Goal: Use online tool/utility: Utilize a website feature to perform a specific function

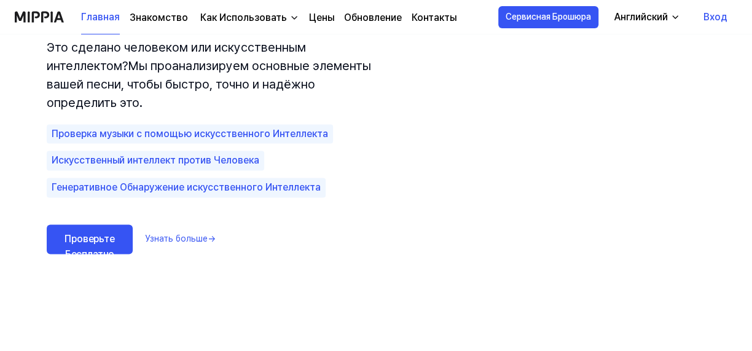
scroll to position [905, 0]
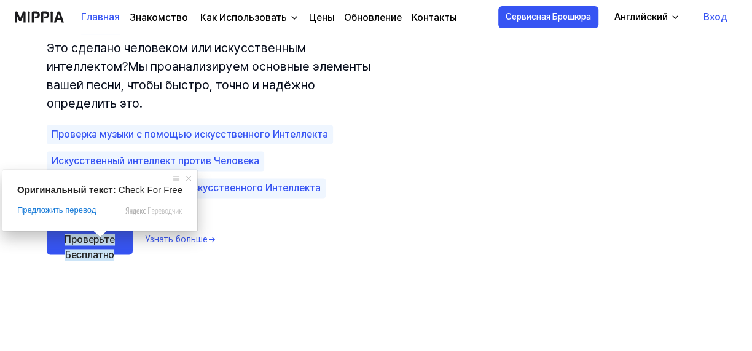
click at [77, 243] on ya-tr-span "Проверьте Бесплатно" at bounding box center [89, 247] width 50 height 28
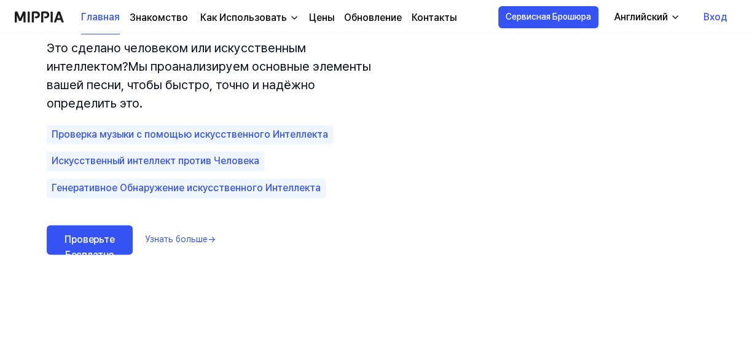
click at [77, 243] on ya-tr-span "Проверьте Бесплатно" at bounding box center [89, 247] width 50 height 28
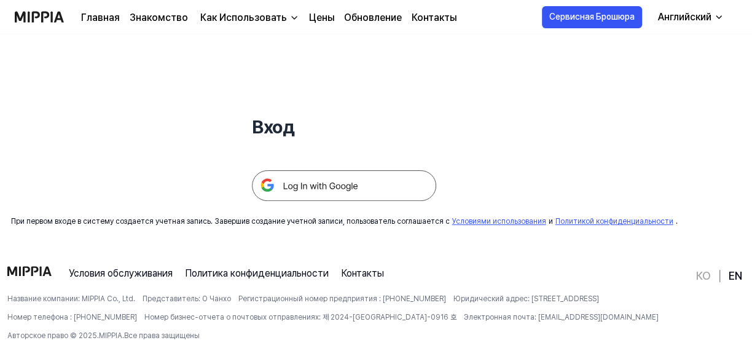
scroll to position [99, 0]
click at [310, 188] on img at bounding box center [344, 184] width 184 height 31
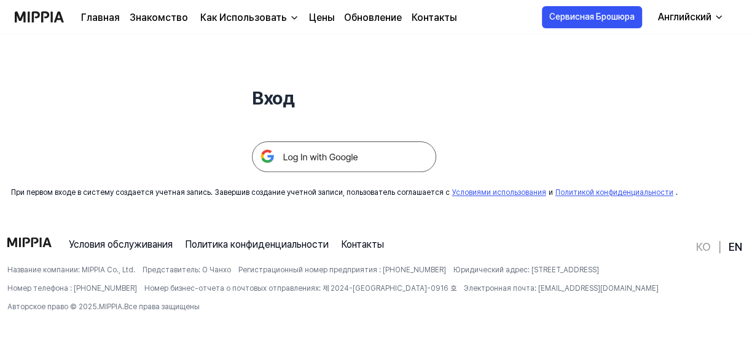
scroll to position [128, 0]
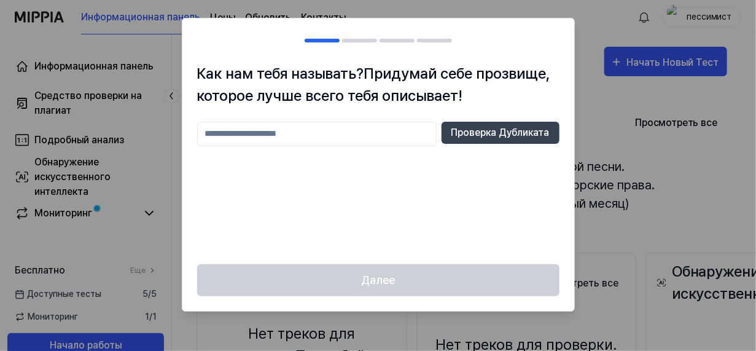
click at [256, 134] on input "text" at bounding box center [316, 134] width 239 height 25
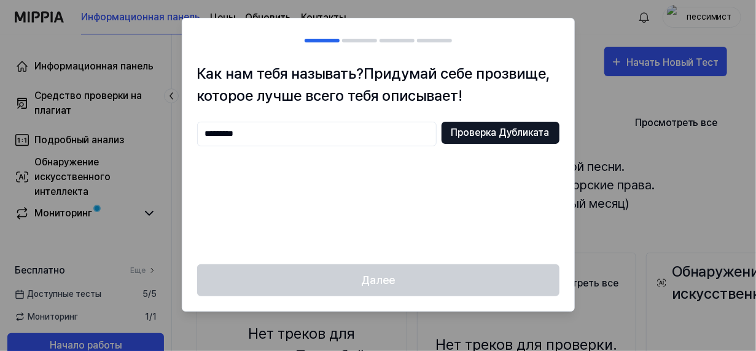
click at [507, 138] on ya-tr-span "Проверка Дубликата" at bounding box center [500, 132] width 98 height 15
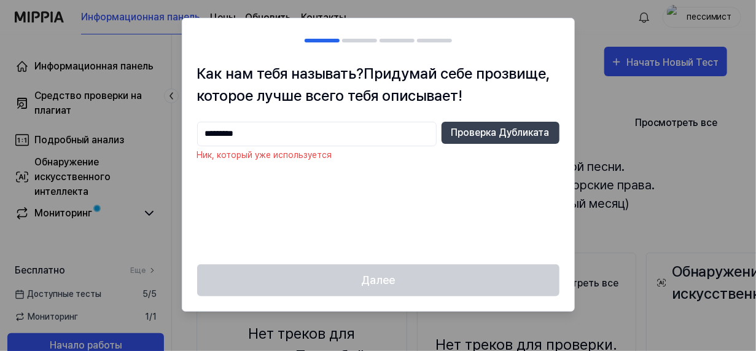
click at [253, 134] on input "*********" at bounding box center [316, 134] width 239 height 25
type input "*"
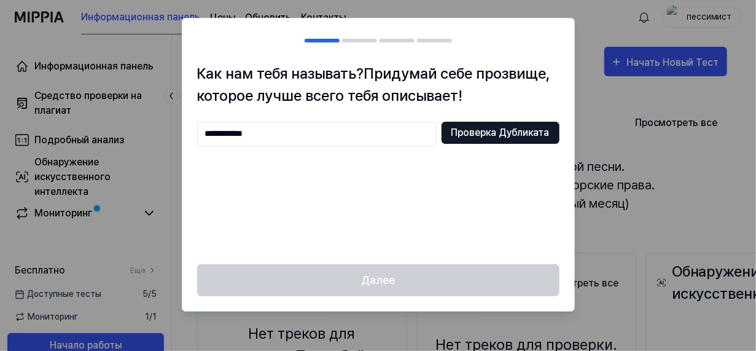
type input "**********"
click at [492, 134] on ya-tr-span "Проверка Дубликата" at bounding box center [500, 132] width 98 height 15
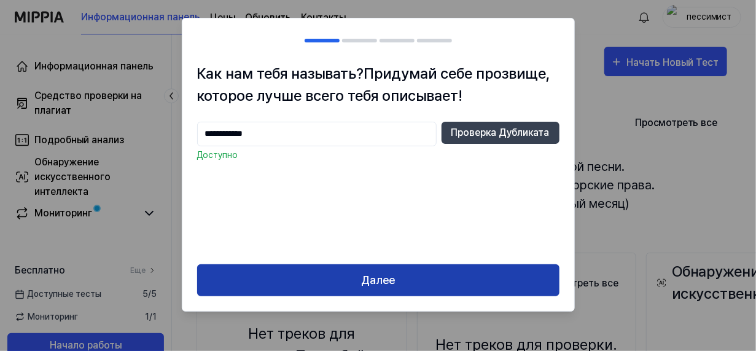
click at [384, 282] on ya-tr-span "Далее" at bounding box center [378, 280] width 34 height 18
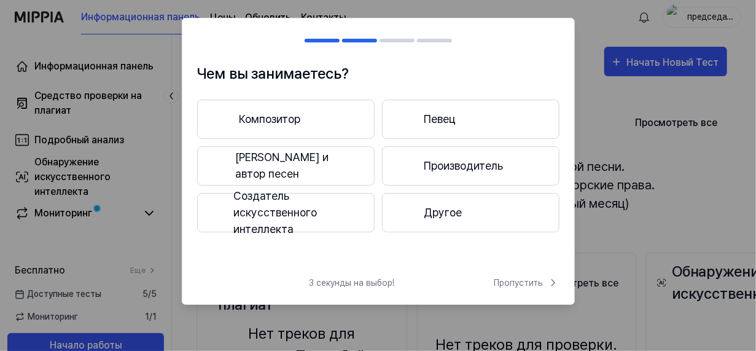
click at [307, 163] on ya-tr-span "[PERSON_NAME] и автор песен" at bounding box center [296, 165] width 121 height 33
